Goal: Task Accomplishment & Management: Manage account settings

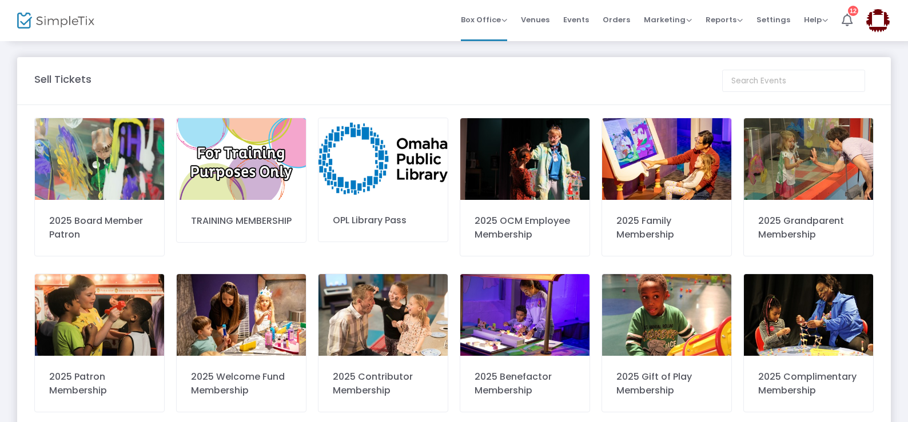
drag, startPoint x: 617, startPoint y: 17, endPoint x: 611, endPoint y: 16, distance: 5.7
click at [616, 17] on span "Orders" at bounding box center [615, 19] width 27 height 29
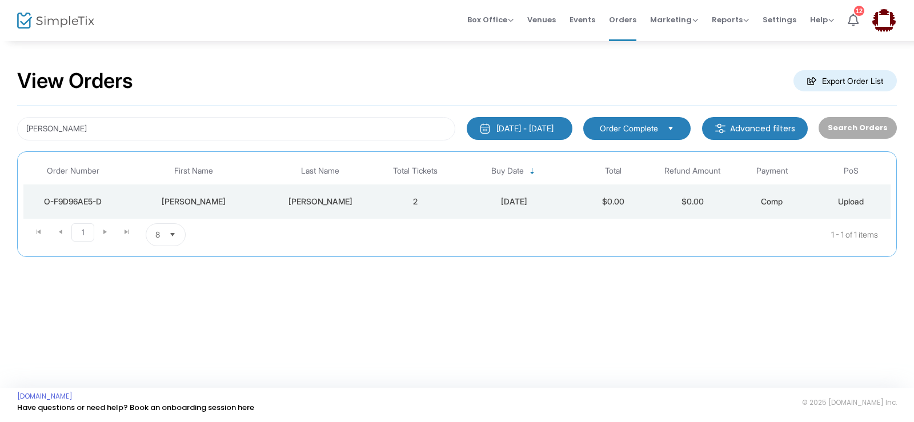
click at [513, 131] on div "[DATE] - [DATE]" at bounding box center [525, 128] width 57 height 11
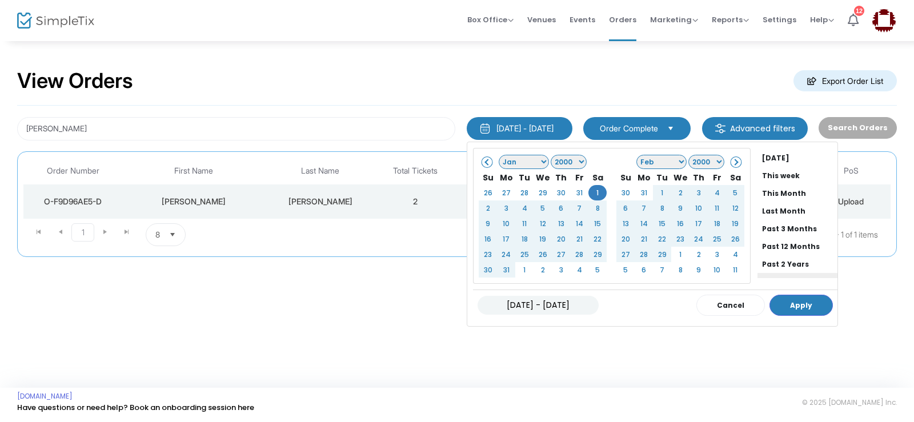
scroll to position [87, 0]
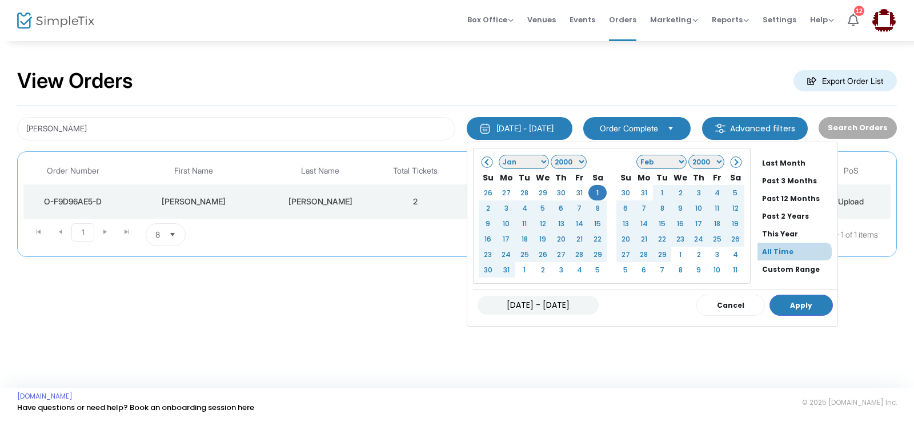
click at [765, 251] on li "All Time" at bounding box center [795, 252] width 74 height 18
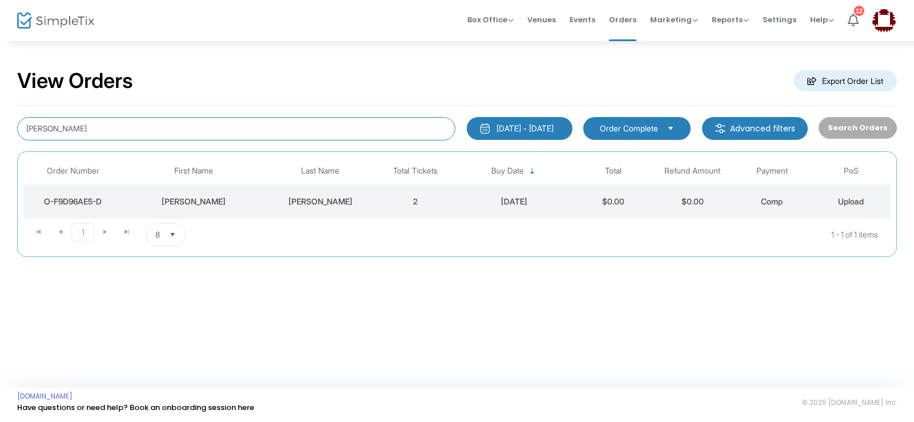
drag, startPoint x: 113, startPoint y: 127, endPoint x: 0, endPoint y: 101, distance: 115.6
click at [0, 101] on div "View Orders Export Order List darren Hein 1/1/2000 - 8/14/2025 Last 30 Days Tod…" at bounding box center [457, 168] width 914 height 257
type input "Hensel"
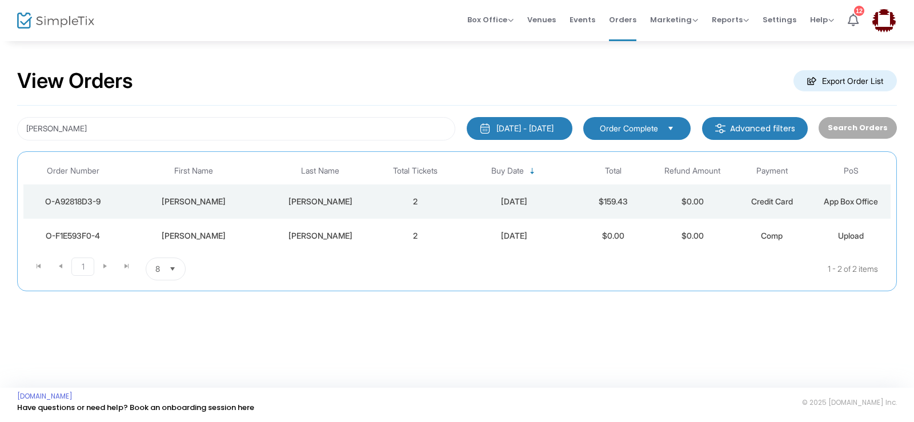
click at [323, 204] on div "Hensel" at bounding box center [320, 201] width 105 height 11
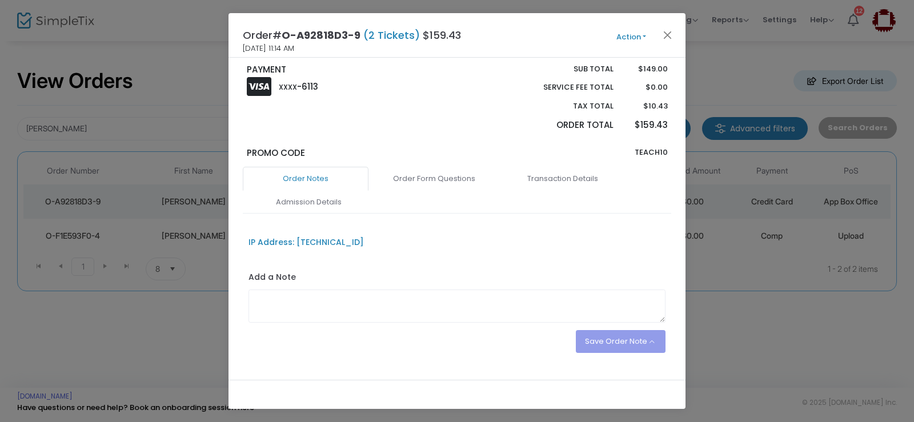
scroll to position [229, 0]
click at [575, 174] on link "Transaction Details" at bounding box center [563, 178] width 126 height 24
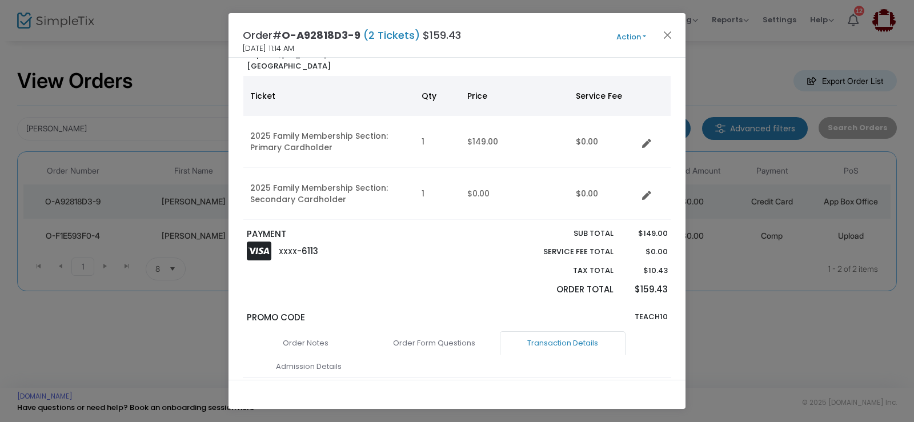
scroll to position [57, 0]
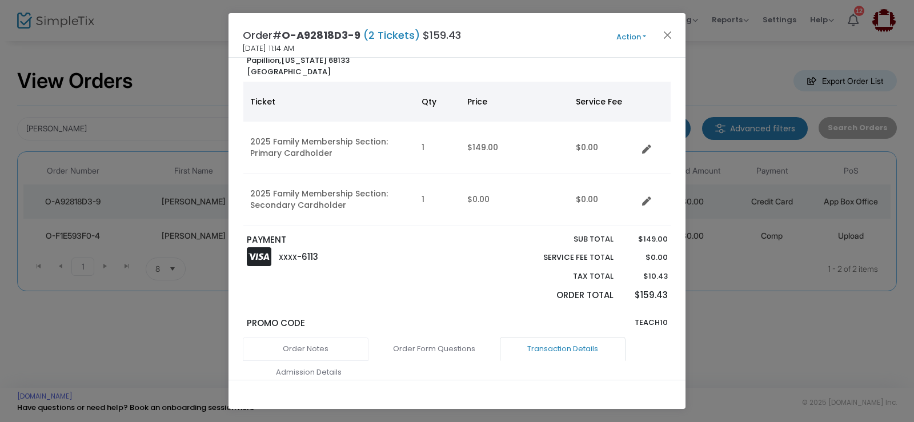
click at [305, 343] on link "Order Notes" at bounding box center [306, 349] width 126 height 24
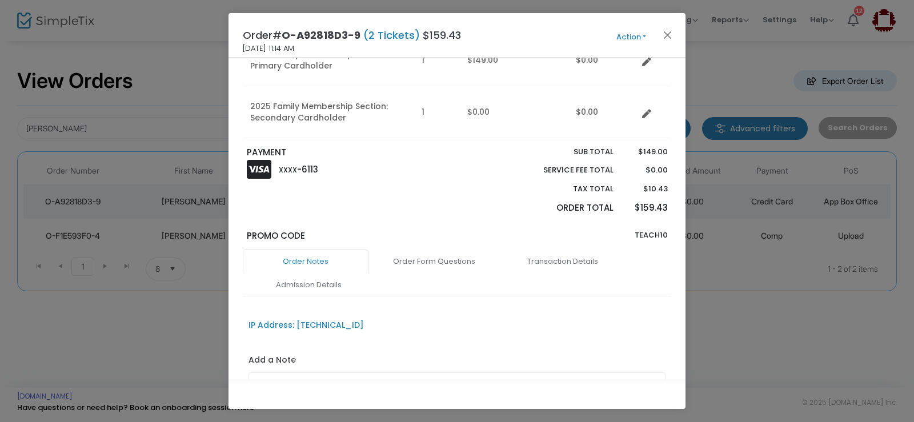
scroll to position [138, 0]
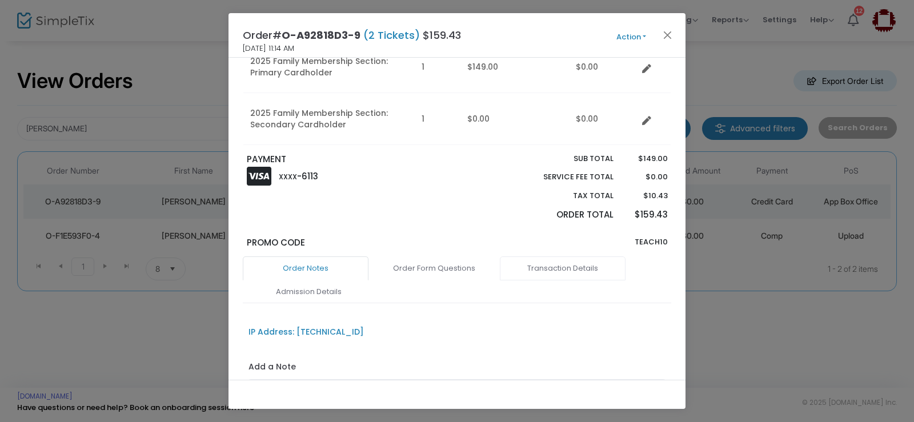
click at [577, 274] on link "Transaction Details" at bounding box center [563, 269] width 126 height 24
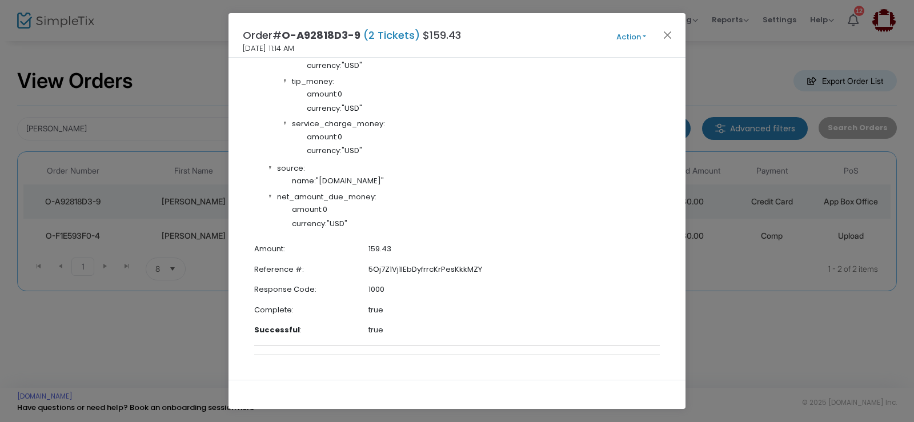
scroll to position [2800, 0]
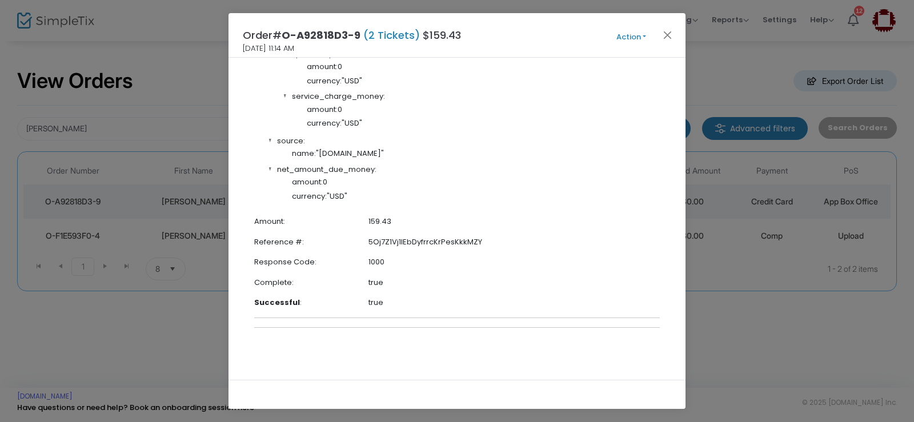
click at [677, 400] on div at bounding box center [457, 394] width 457 height 29
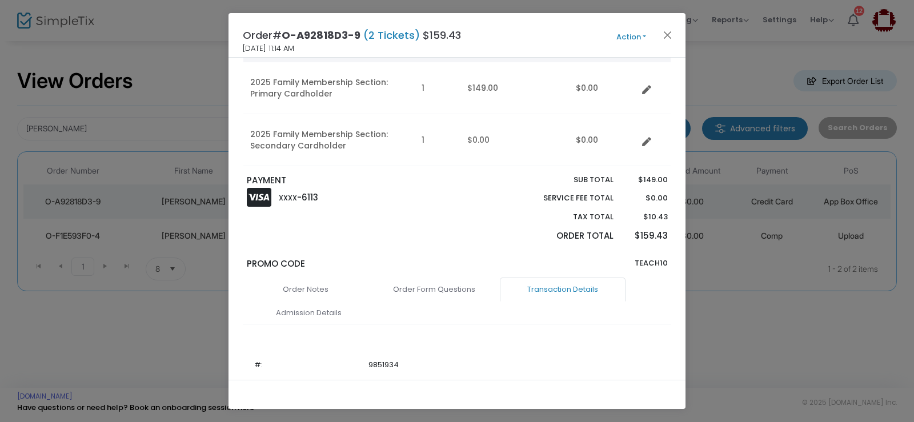
scroll to position [0, 0]
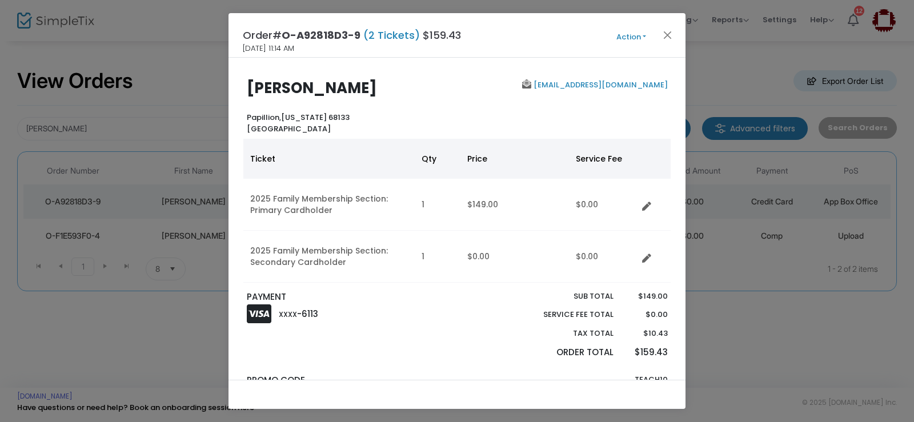
click at [626, 29] on span "Action Mark Admitted Edit Order Edit Attendee Details Add Another Ticket Print …" at bounding box center [653, 35] width 66 height 13
click at [626, 37] on button "Action" at bounding box center [631, 37] width 69 height 13
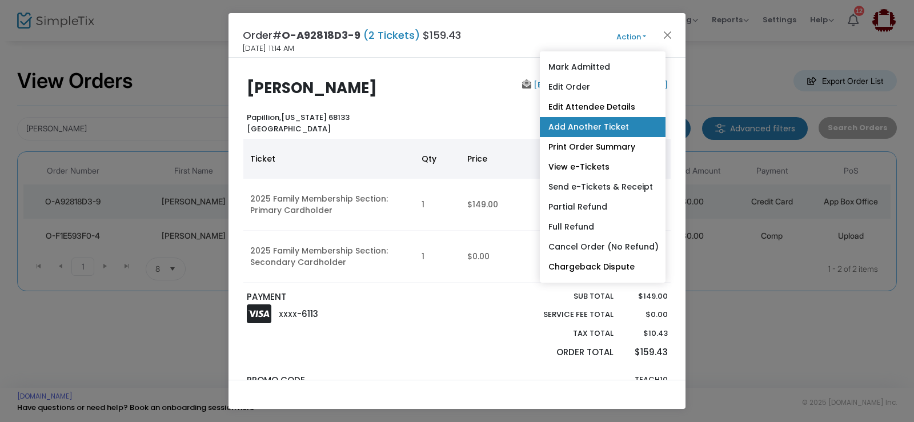
click at [634, 126] on link "Add Another Ticket" at bounding box center [603, 127] width 126 height 20
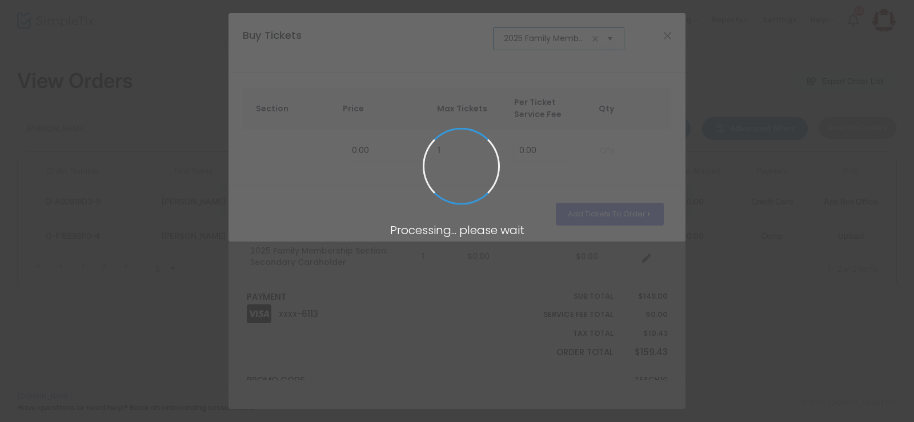
scroll to position [0, 15]
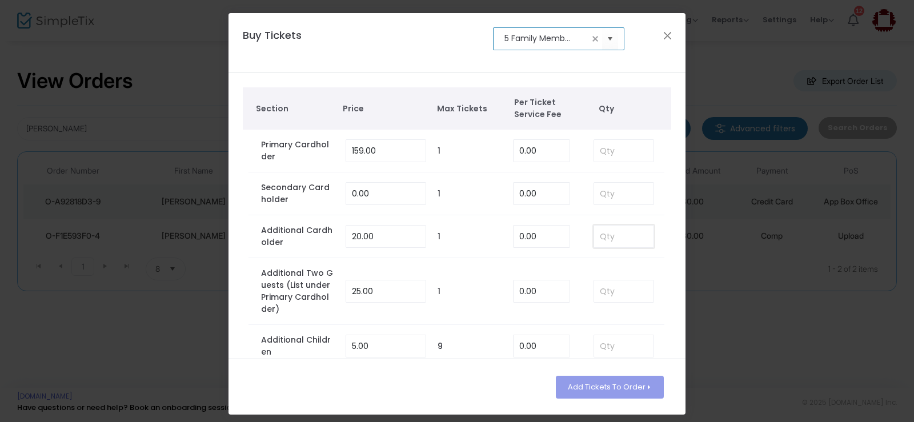
click at [618, 243] on input at bounding box center [623, 237] width 59 height 22
type input "1"
click at [452, 277] on td "1" at bounding box center [469, 291] width 75 height 67
click at [618, 382] on button "Add Tickets To Order" at bounding box center [610, 387] width 108 height 23
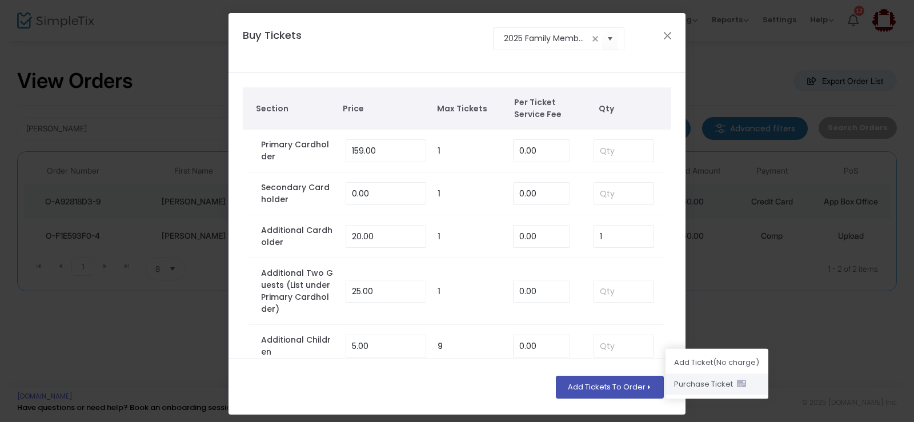
click at [694, 390] on li "Purchase Ticket" at bounding box center [717, 385] width 103 height 22
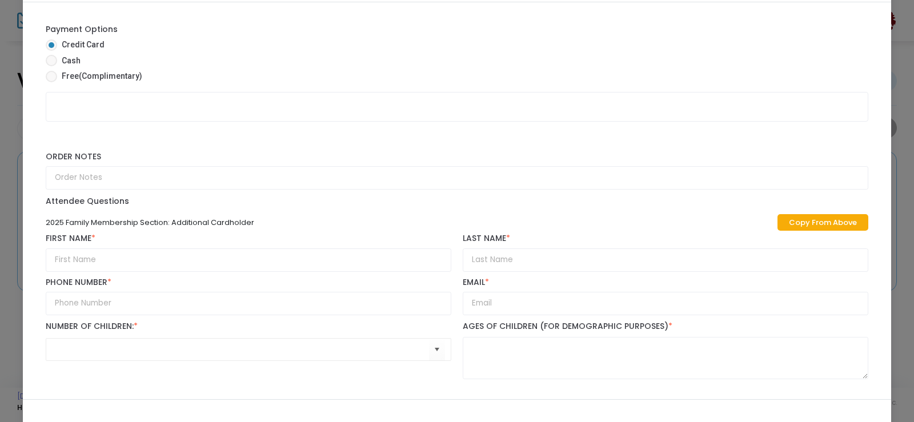
scroll to position [56, 0]
click at [138, 260] on input "text" at bounding box center [249, 259] width 406 height 23
type input "Abbey"
click at [519, 263] on input "text" at bounding box center [666, 259] width 406 height 23
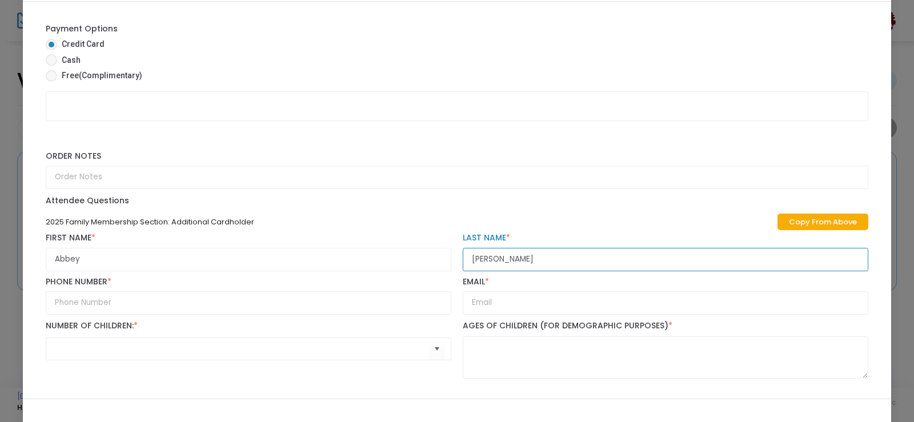
type input "Jones"
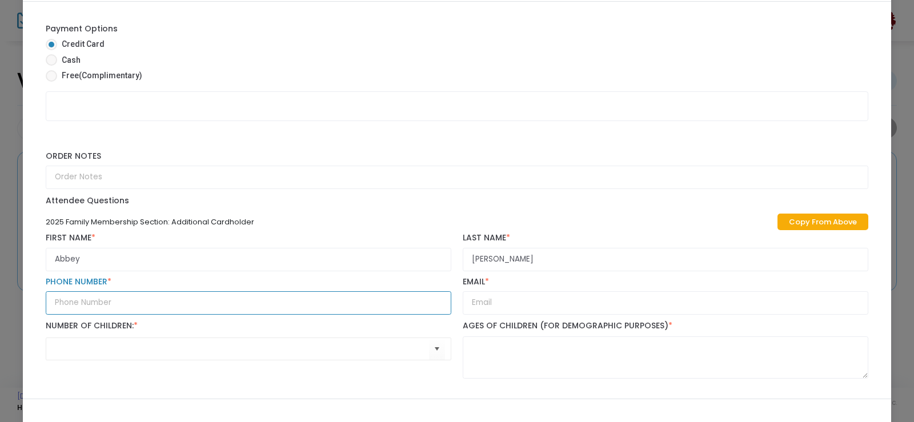
click at [89, 298] on input "text" at bounding box center [249, 302] width 406 height 23
type input "(712) 621-3696"
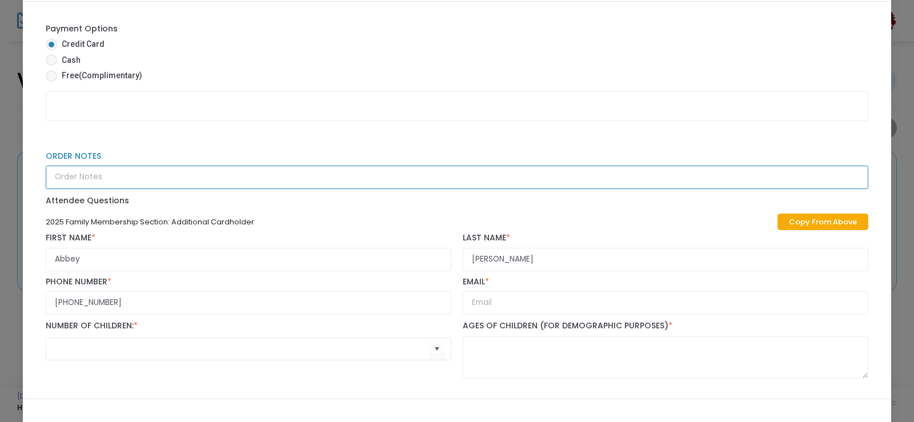
click at [385, 175] on input "Order Notes" at bounding box center [457, 177] width 823 height 23
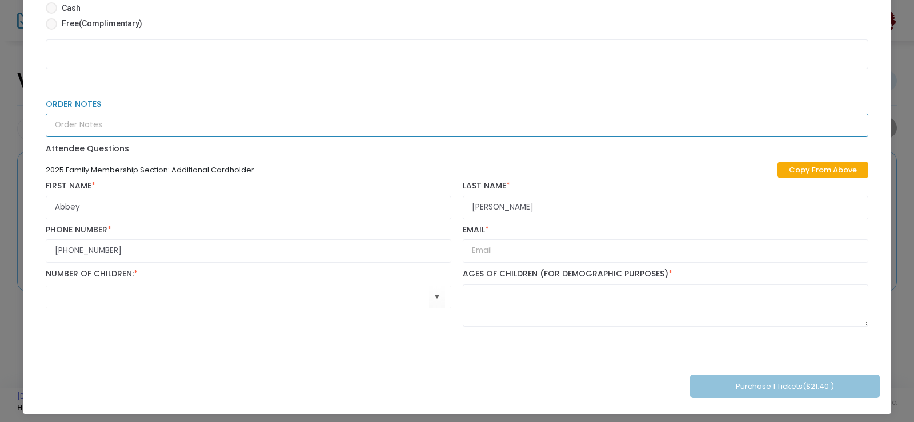
scroll to position [113, 0]
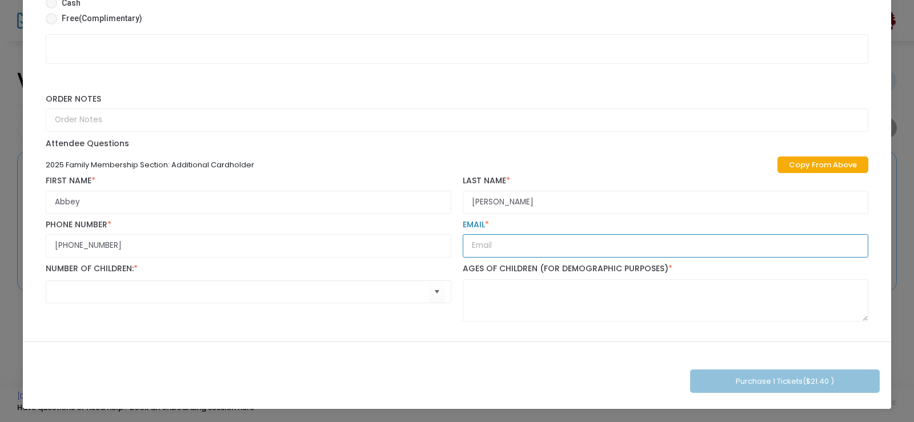
click at [486, 249] on input "text" at bounding box center [666, 245] width 406 height 23
type input "emilyehensel@gmail.com"
click at [77, 288] on input at bounding box center [243, 292] width 373 height 12
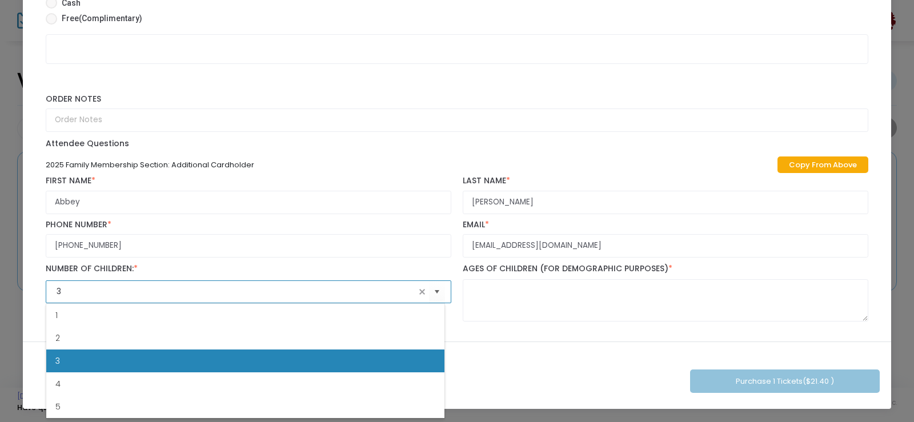
click at [65, 363] on li "3" at bounding box center [245, 361] width 398 height 23
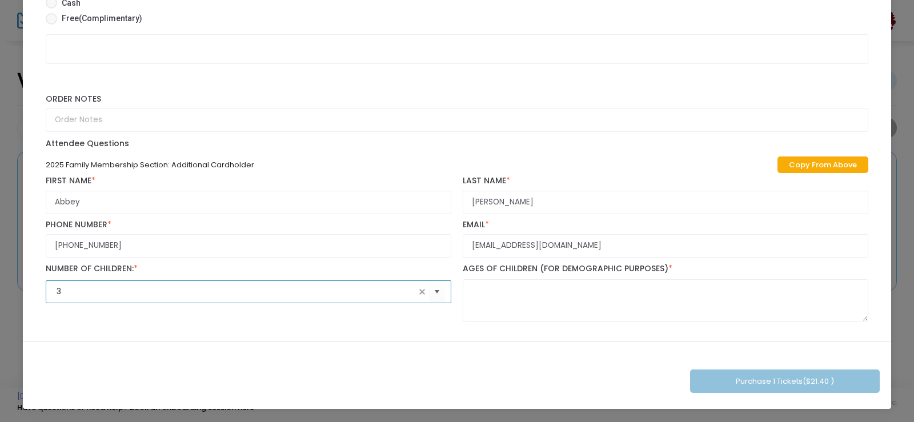
type input "3"
click at [508, 287] on textarea at bounding box center [666, 300] width 406 height 43
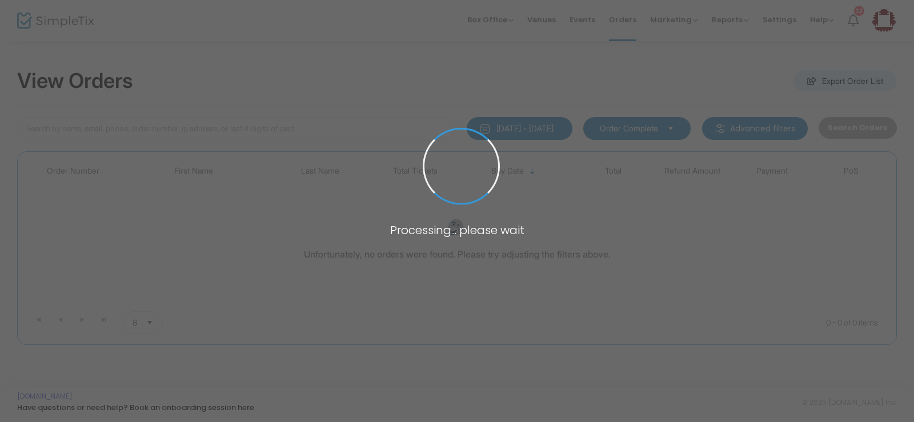
type input "Hensel"
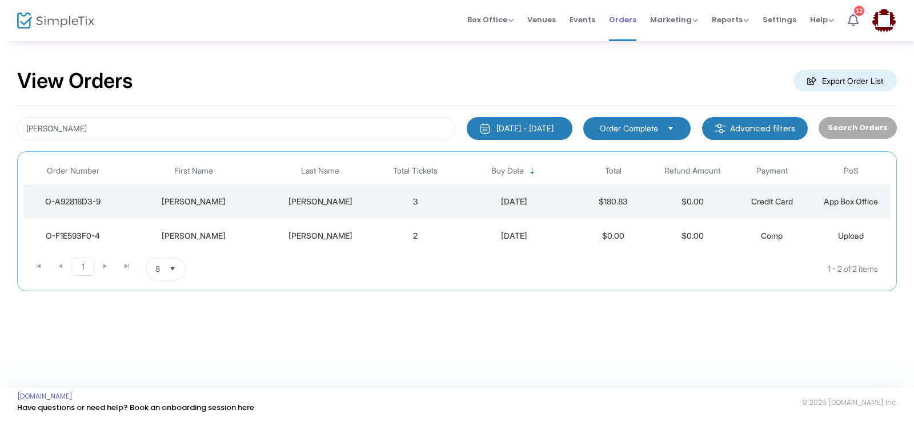
click at [633, 19] on span "Orders" at bounding box center [622, 19] width 27 height 29
click at [568, 129] on button "[DATE] - [DATE]" at bounding box center [520, 128] width 106 height 23
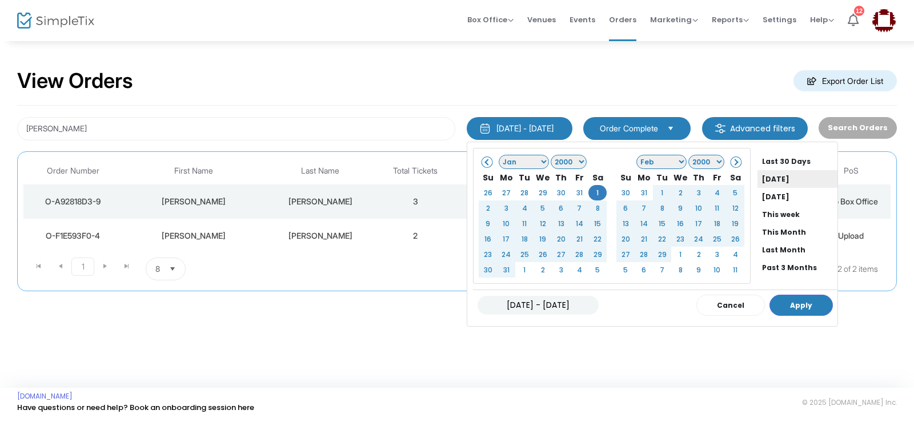
click at [768, 178] on li "[DATE]" at bounding box center [798, 179] width 80 height 18
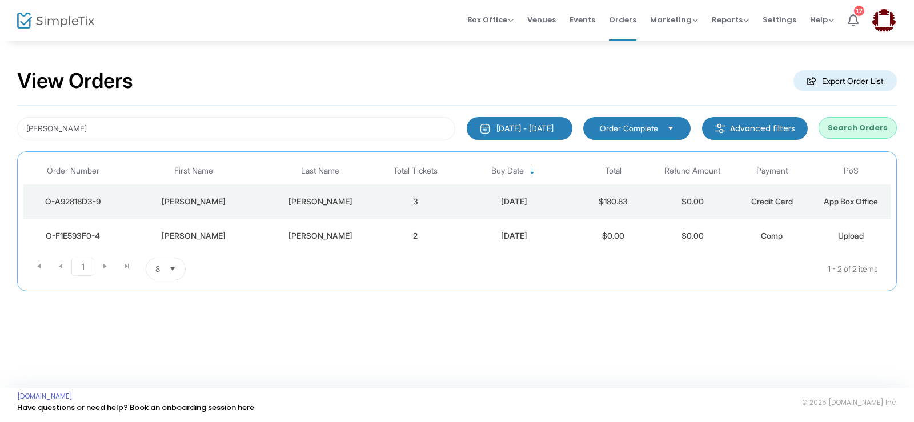
click at [860, 126] on button "Search Orders" at bounding box center [858, 128] width 78 height 22
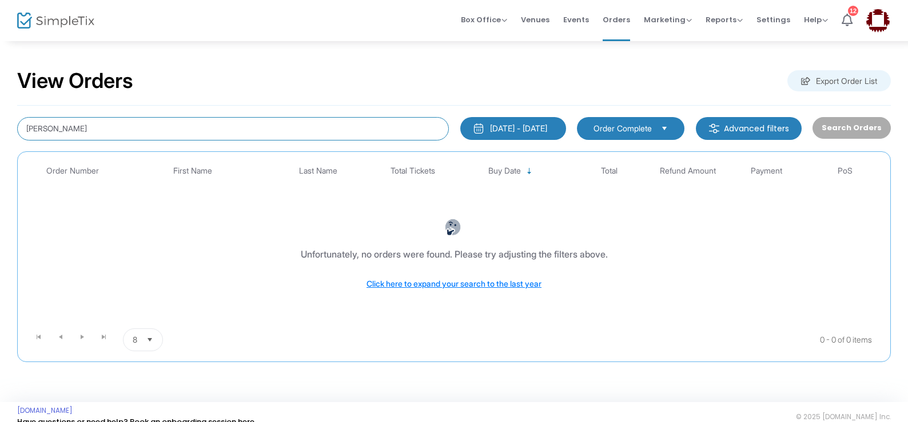
drag, startPoint x: 94, startPoint y: 127, endPoint x: 0, endPoint y: 123, distance: 94.4
click at [0, 123] on div "View Orders Export Order List Hensel 8/14/2025 - 8/14/2025 Last 30 Days Today Y…" at bounding box center [454, 221] width 908 height 362
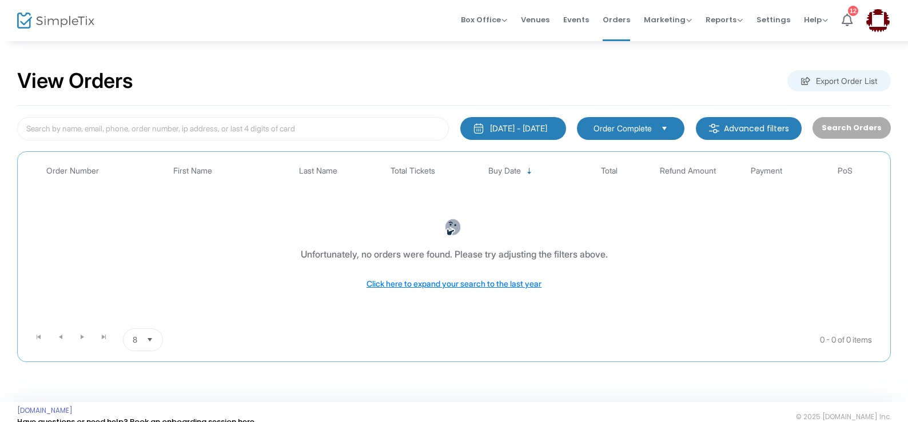
click at [642, 129] on span "Order Complete" at bounding box center [622, 128] width 58 height 11
click at [516, 80] on div "View Orders Export Order List" at bounding box center [453, 81] width 873 height 49
click at [719, 24] on span "Reports" at bounding box center [723, 19] width 37 height 11
click at [732, 57] on li "Sales Reports" at bounding box center [742, 61] width 74 height 22
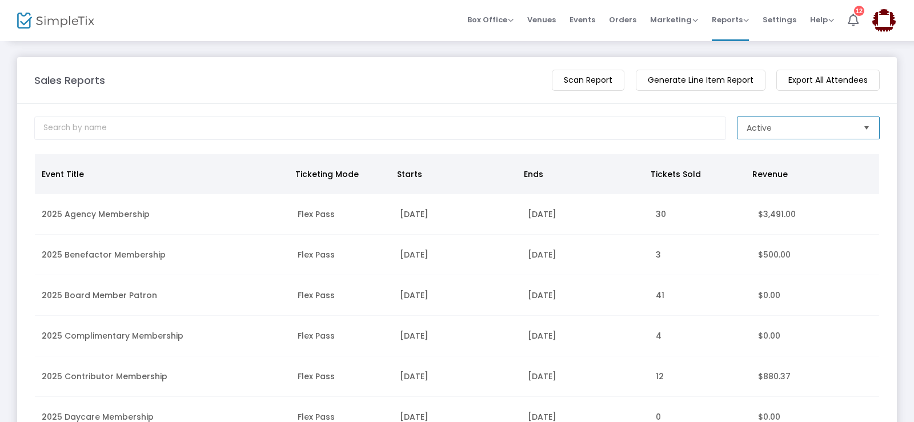
click at [833, 130] on span "Active" at bounding box center [800, 127] width 107 height 11
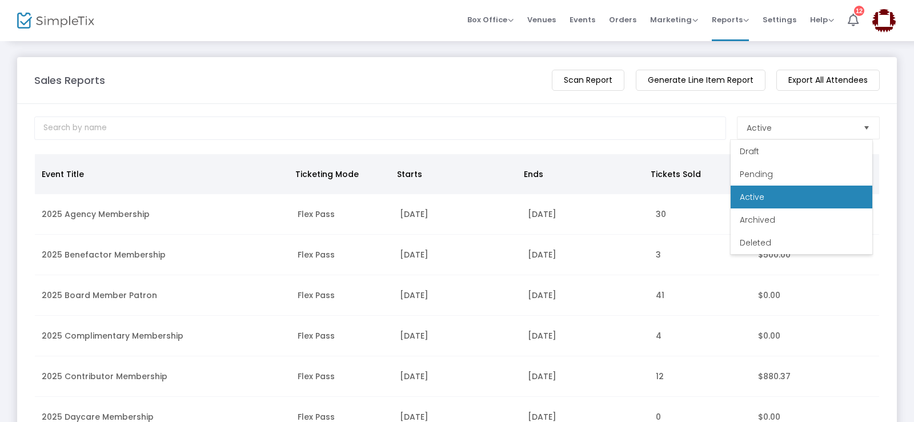
click at [346, 65] on m-panel-header "Sales Reports View Total Revenue Scan Report Generate Line Item Report Export A…" at bounding box center [457, 80] width 880 height 47
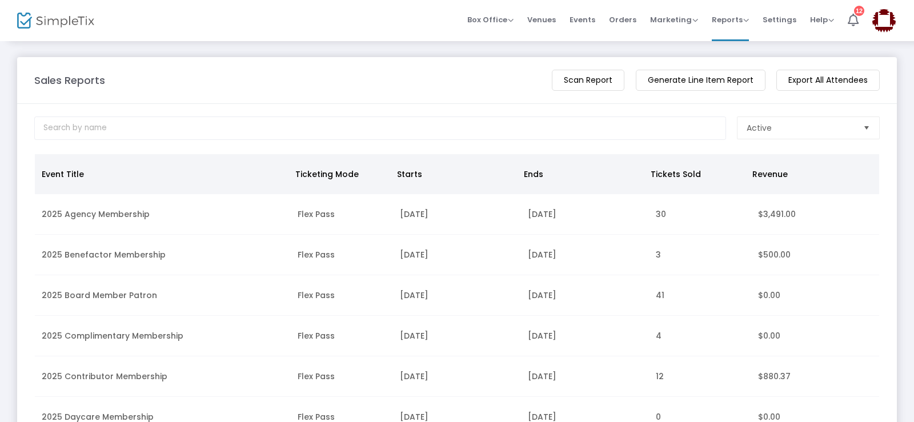
click at [485, 83] on div "Sales Reports" at bounding box center [288, 80] width 518 height 15
click at [639, 26] on li "Orders" at bounding box center [622, 20] width 41 height 41
click at [628, 20] on span "Orders" at bounding box center [622, 19] width 27 height 29
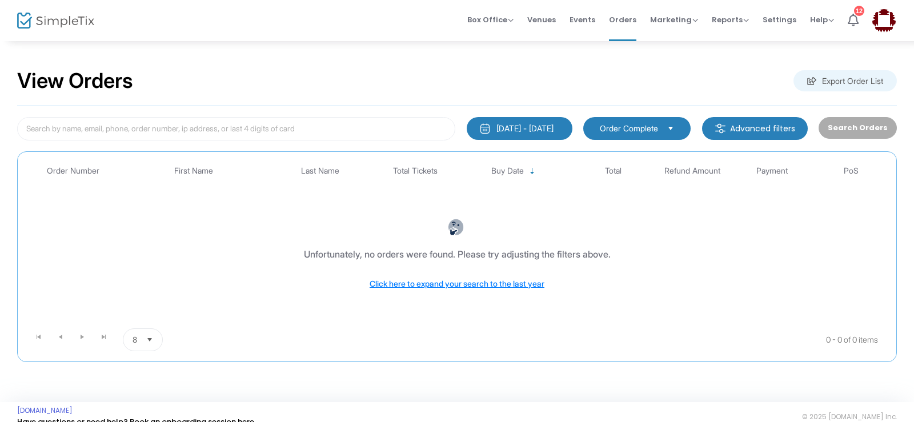
click at [769, 137] on m-button "Advanced filters" at bounding box center [755, 128] width 106 height 23
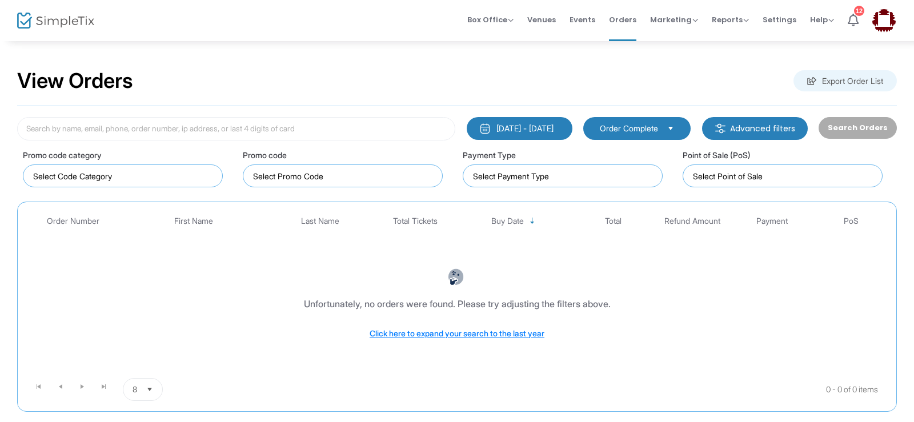
click at [654, 72] on div "View Orders Export Order List" at bounding box center [457, 81] width 880 height 49
click at [665, 131] on span "Select" at bounding box center [671, 128] width 19 height 19
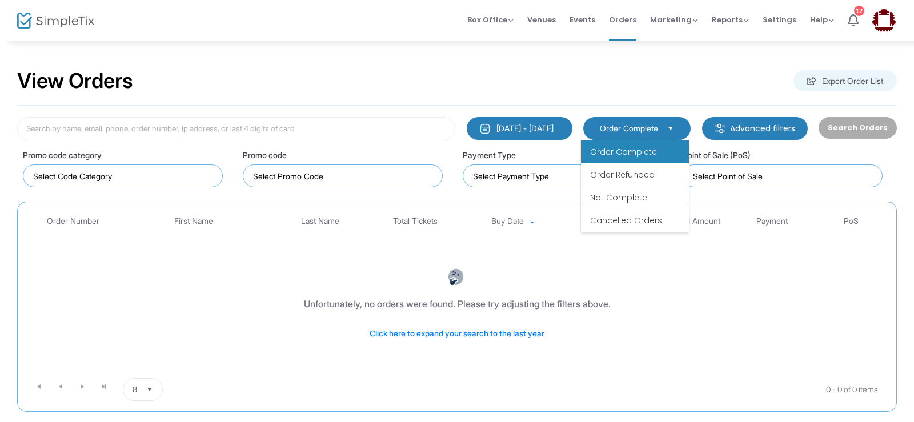
click at [618, 198] on span "Not Complete" at bounding box center [618, 197] width 57 height 11
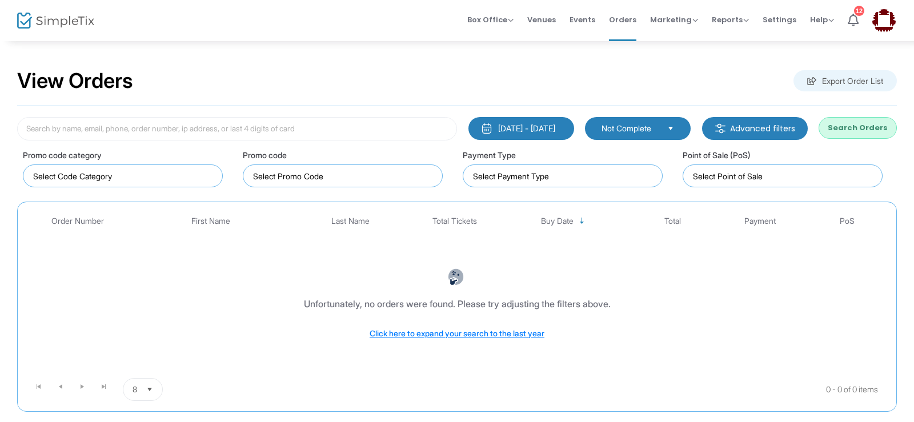
click at [847, 118] on button "Search Orders" at bounding box center [858, 128] width 78 height 22
click at [379, 92] on div "View Orders Export Order List" at bounding box center [457, 81] width 880 height 49
click at [500, 21] on span "Box Office" at bounding box center [491, 19] width 46 height 11
click at [554, 19] on span "Venues" at bounding box center [542, 19] width 29 height 29
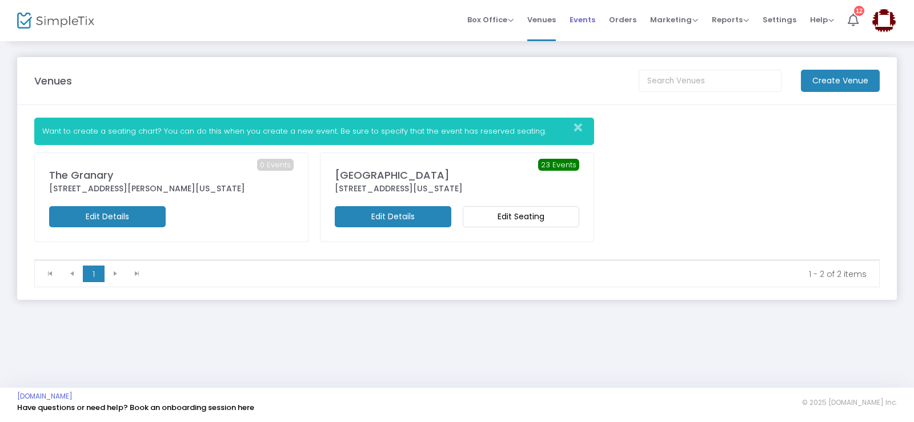
click at [592, 19] on span "Events" at bounding box center [583, 19] width 26 height 29
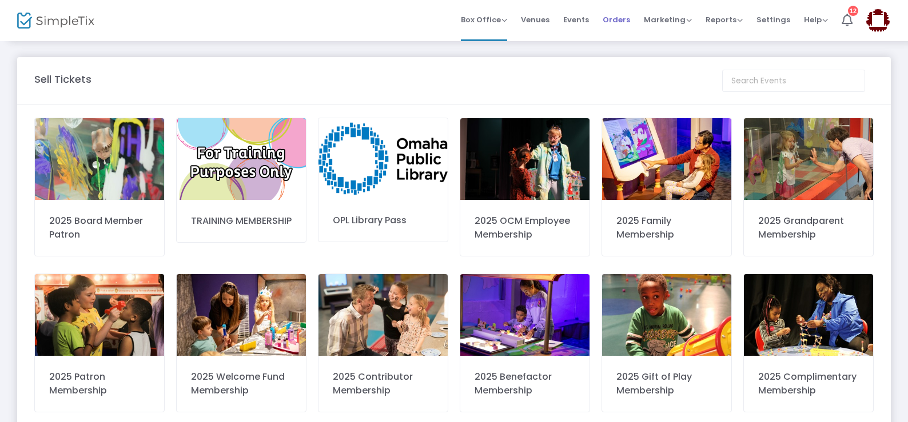
click at [617, 18] on span "Orders" at bounding box center [615, 19] width 27 height 29
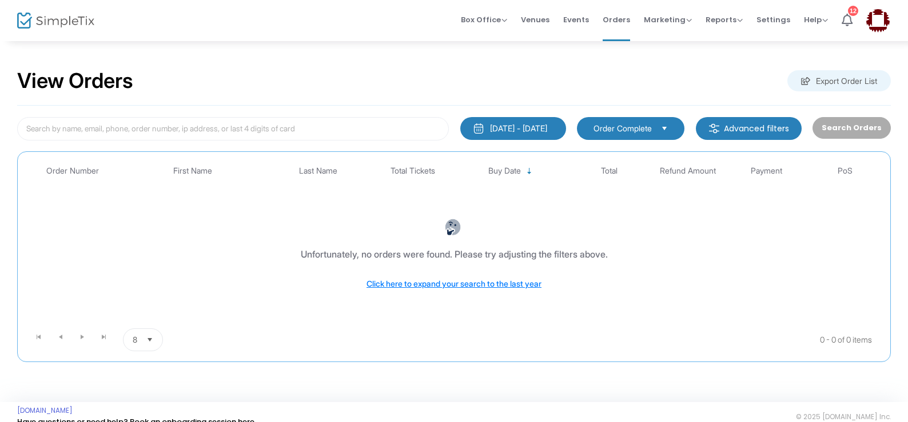
click at [531, 127] on div "[DATE] - [DATE]" at bounding box center [518, 128] width 57 height 11
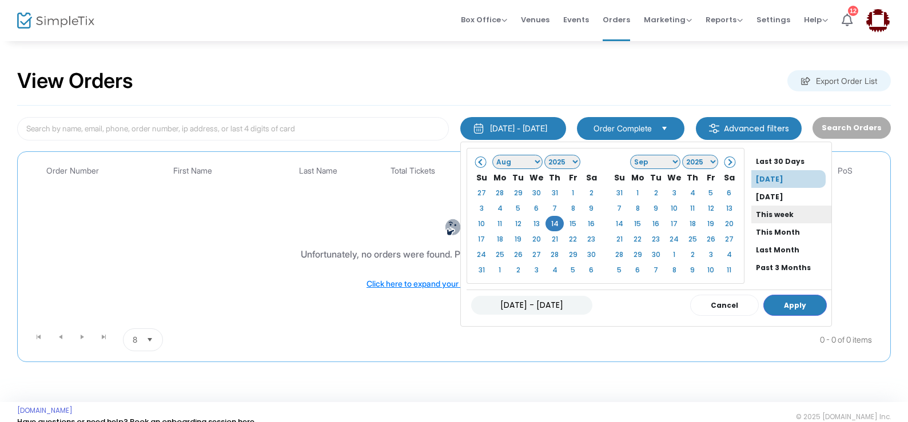
click at [765, 211] on li "This week" at bounding box center [791, 215] width 80 height 18
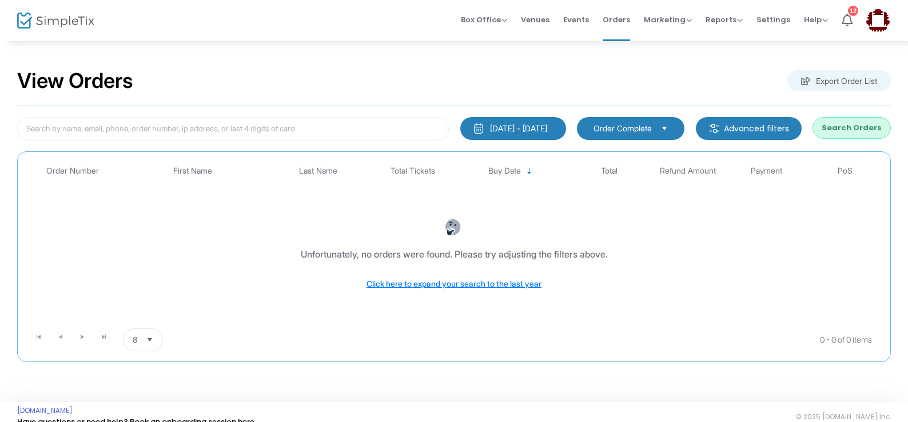
click at [854, 122] on button "Search Orders" at bounding box center [851, 128] width 78 height 22
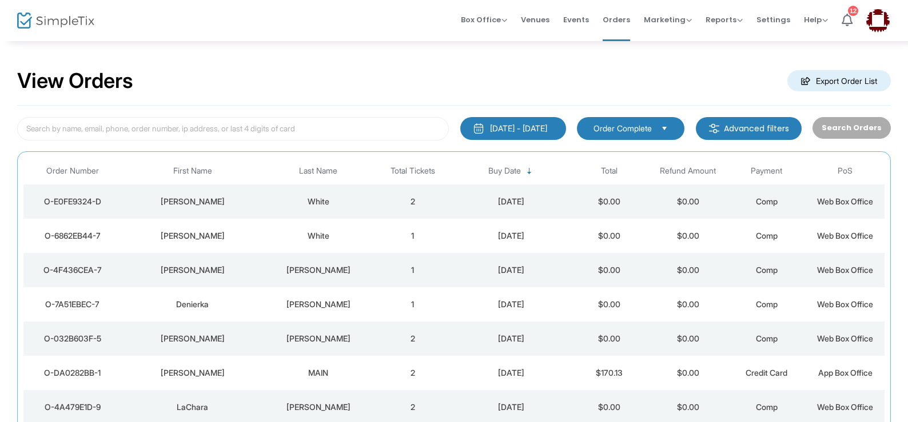
click at [378, 67] on div "View Orders Export Order List" at bounding box center [453, 81] width 873 height 49
click at [105, 131] on input at bounding box center [233, 128] width 432 height 23
click at [473, 20] on span "Box Office" at bounding box center [484, 19] width 46 height 11
click at [373, 69] on div "View Orders Export Order List" at bounding box center [453, 81] width 873 height 49
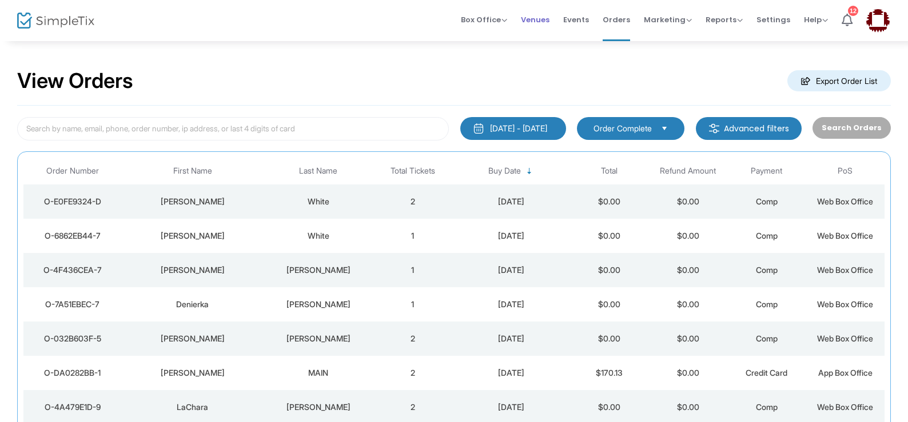
click at [549, 23] on span "Venues" at bounding box center [535, 19] width 29 height 29
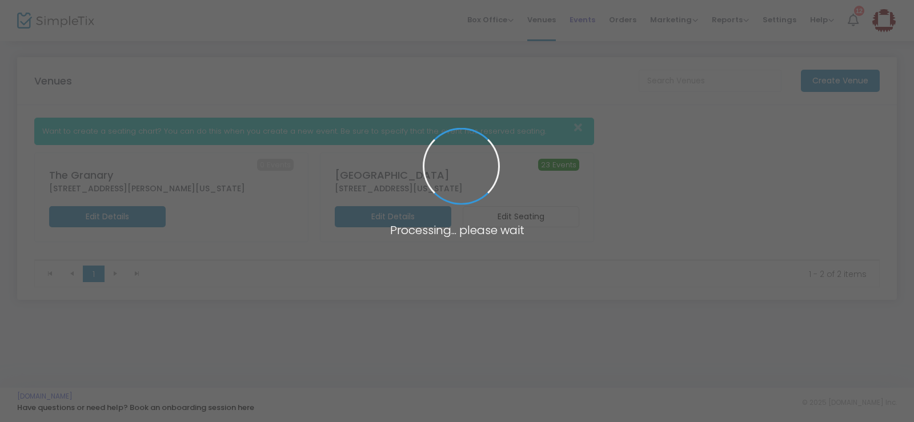
click at [592, 19] on body "Processing... please wait Box Office Sell Tickets Bookings Sell Season Pass Ven…" at bounding box center [457, 211] width 914 height 422
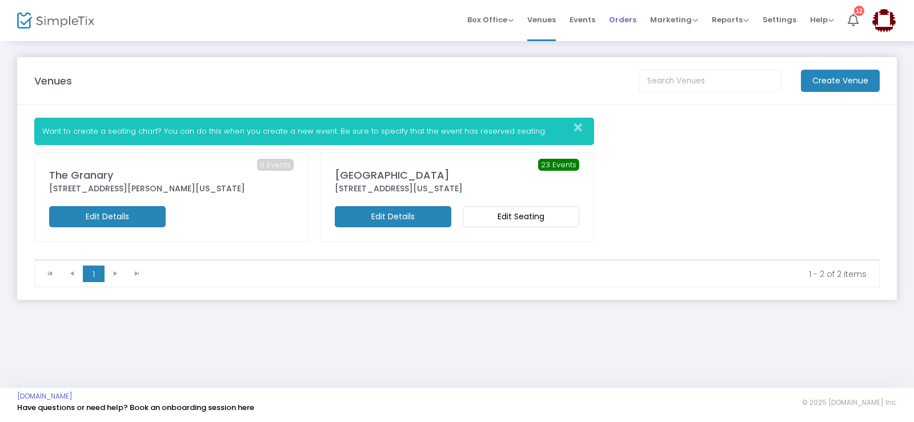
click at [630, 26] on span "Orders" at bounding box center [622, 19] width 27 height 29
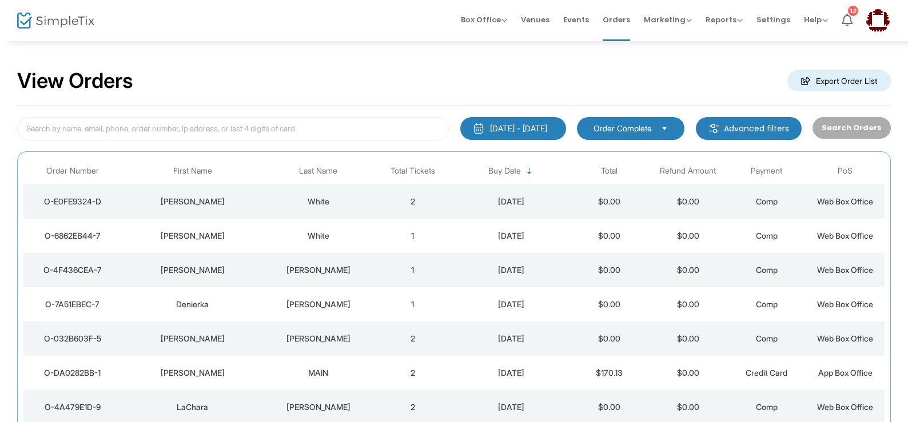
click at [539, 138] on button "[DATE] - [DATE]" at bounding box center [513, 128] width 106 height 23
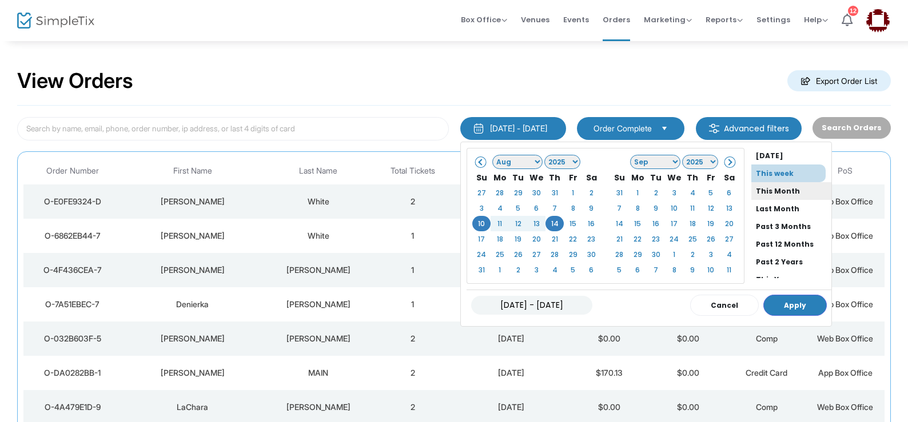
scroll to position [87, 0]
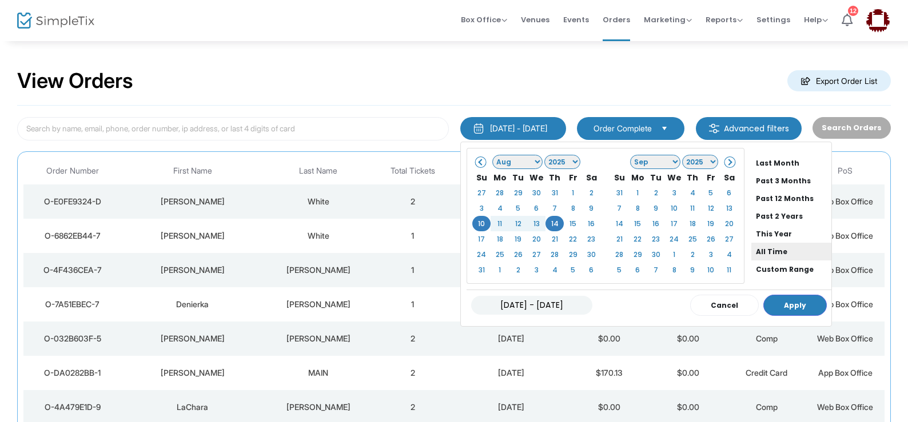
click at [754, 252] on li "All Time" at bounding box center [791, 252] width 80 height 18
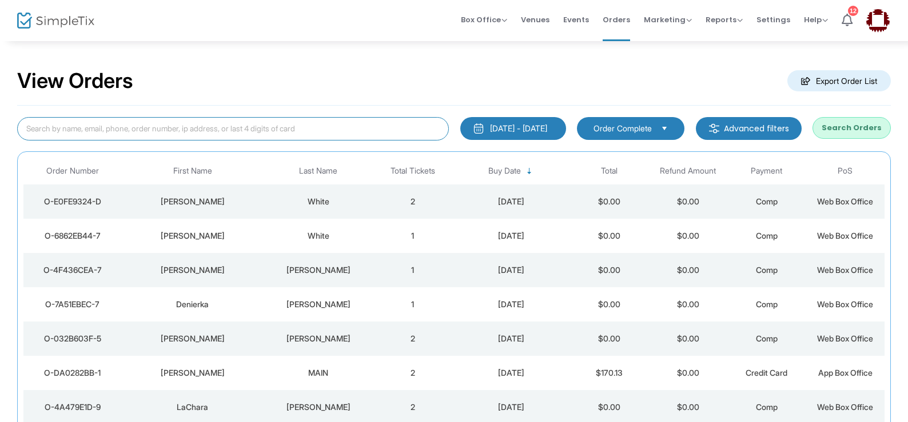
click at [147, 125] on input at bounding box center [233, 128] width 432 height 23
click at [147, 130] on input at bounding box center [233, 128] width 432 height 23
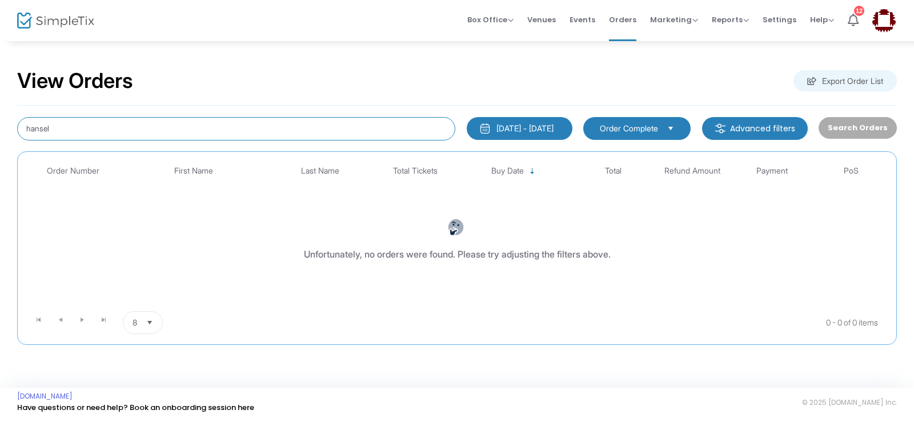
click at [73, 130] on input "hansel" at bounding box center [236, 128] width 438 height 23
type input "han"
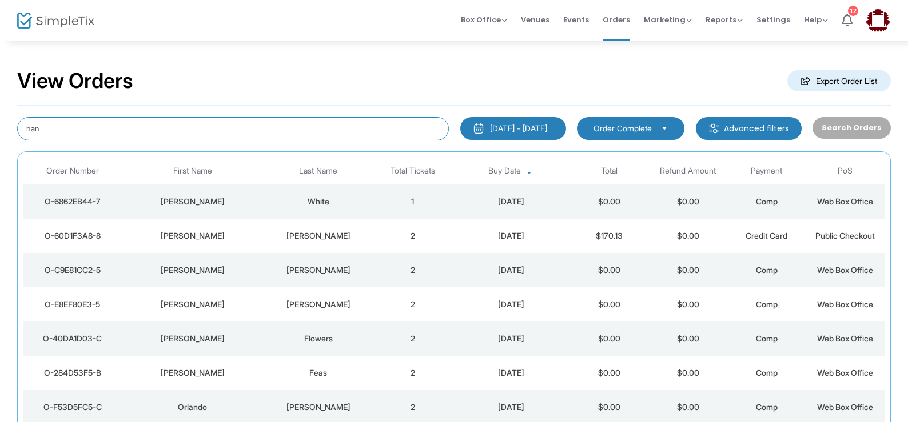
drag, startPoint x: 41, startPoint y: 124, endPoint x: 16, endPoint y: 117, distance: 25.7
click at [16, 117] on div "han" at bounding box center [232, 128] width 443 height 23
